Goal: Task Accomplishment & Management: Use online tool/utility

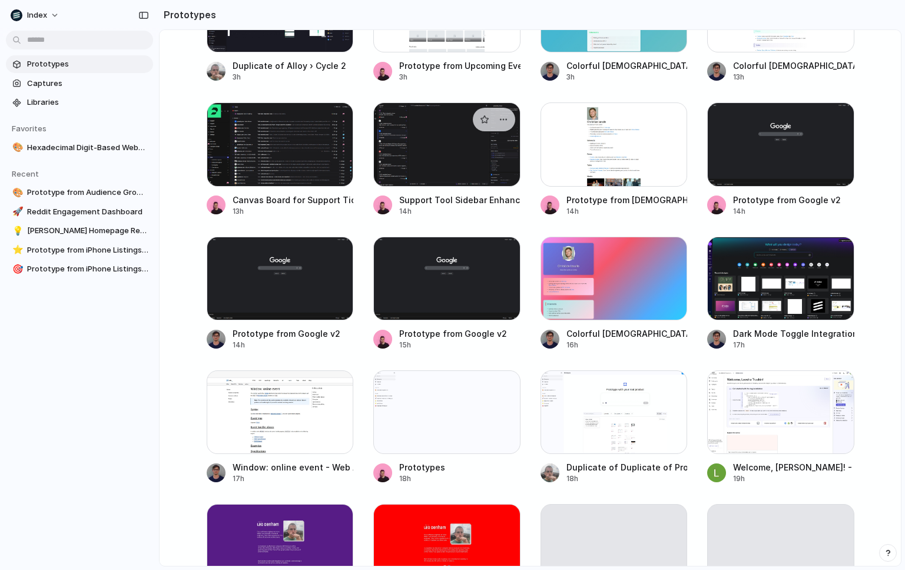
scroll to position [553, 0]
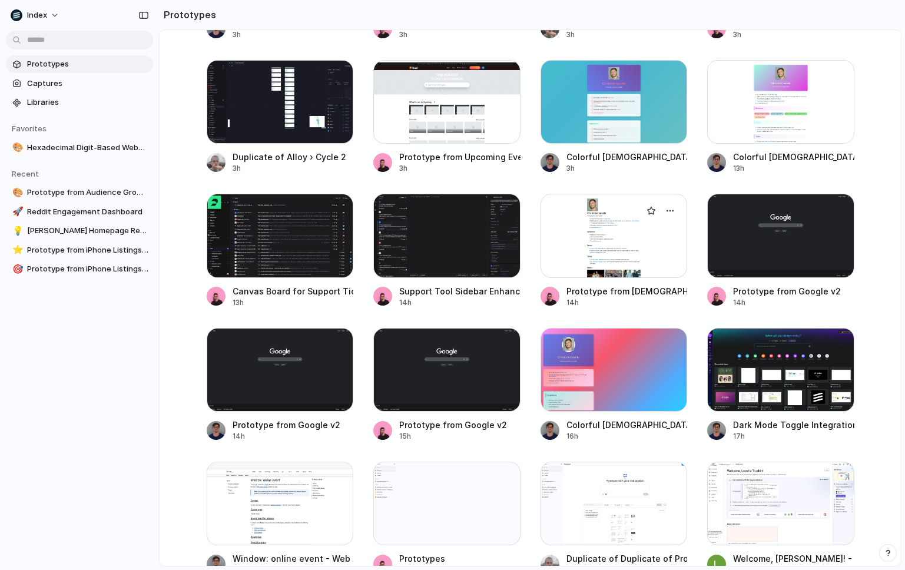
click at [609, 253] on div at bounding box center [613, 236] width 147 height 84
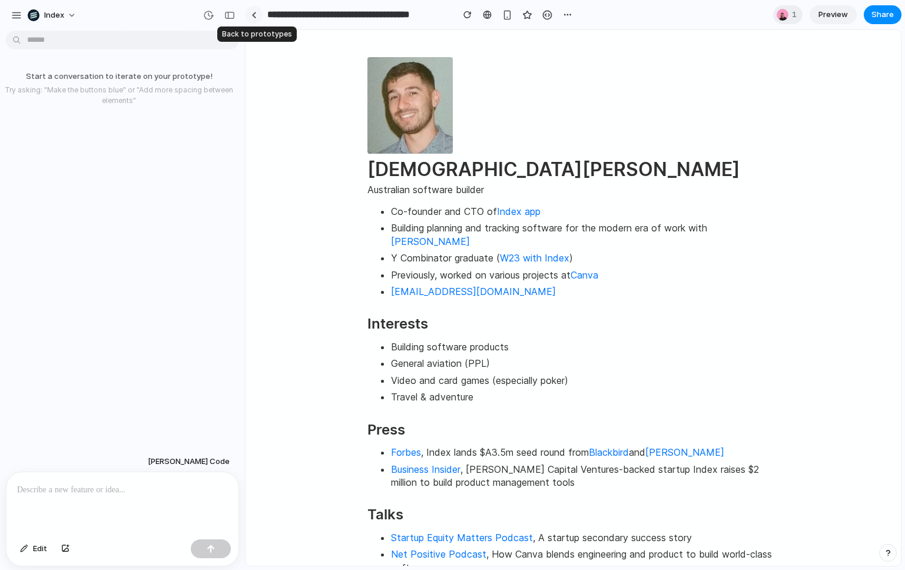
click at [255, 12] on div at bounding box center [253, 15] width 5 height 6
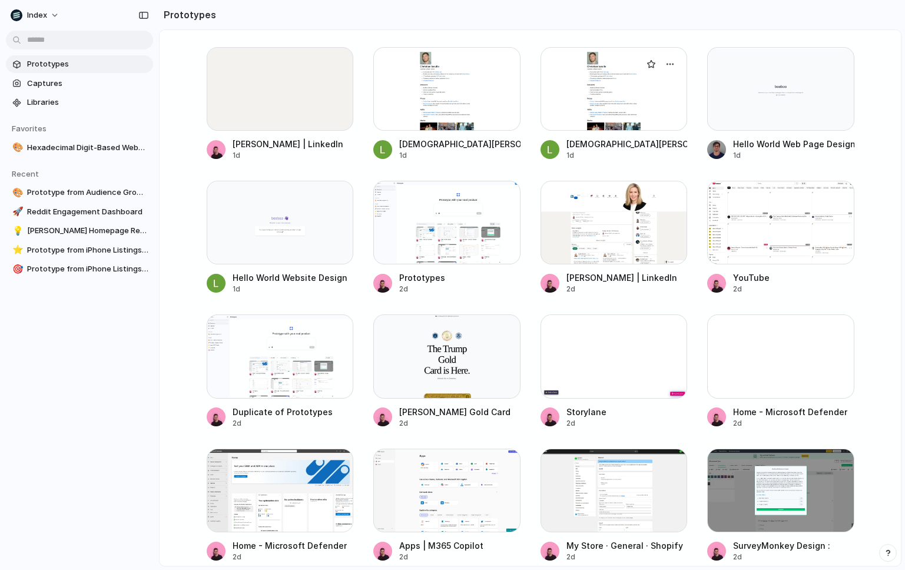
scroll to position [1214, 0]
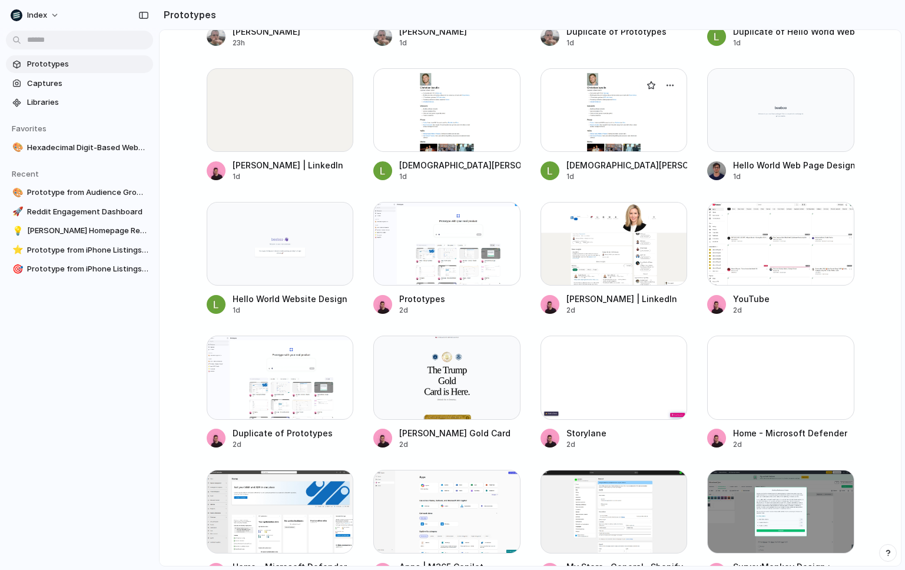
click at [617, 137] on div at bounding box center [613, 110] width 147 height 84
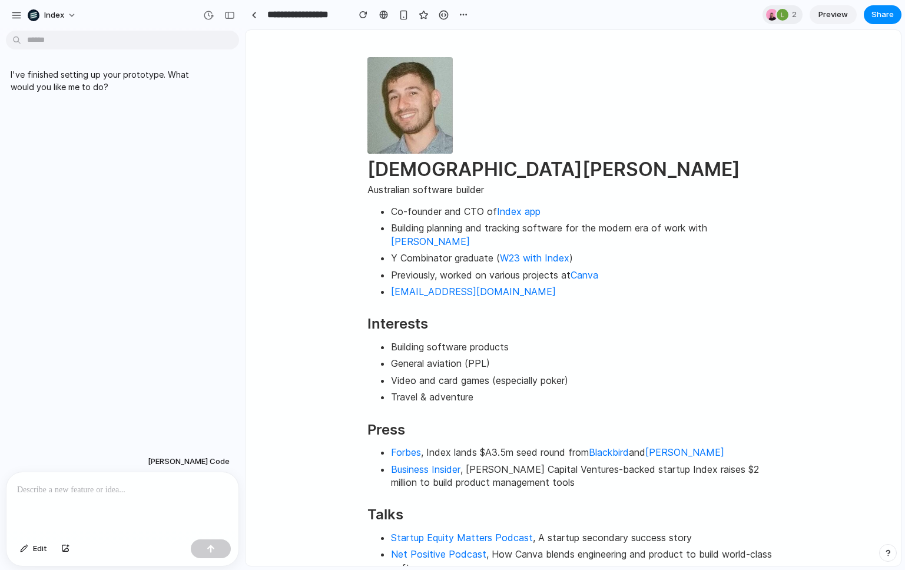
drag, startPoint x: 316, startPoint y: 116, endPoint x: 489, endPoint y: 156, distance: 178.2
click at [316, 116] on html "[DEMOGRAPHIC_DATA][PERSON_NAME] Australian software builder Co-founder and CTO …" at bounding box center [572, 509] width 655 height 959
click at [145, 164] on div "I've finished setting up your prototype. What would you like me to do?" at bounding box center [119, 243] width 238 height 416
click at [133, 509] on div at bounding box center [122, 503] width 232 height 62
click at [252, 20] on link at bounding box center [254, 15] width 18 height 18
